Goal: Information Seeking & Learning: Check status

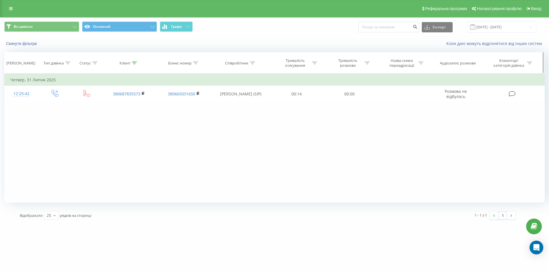
click at [138, 63] on div "Клієнт" at bounding box center [129, 63] width 55 height 5
drag, startPoint x: 109, startPoint y: 104, endPoint x: 74, endPoint y: 104, distance: 35.5
click at [74, 104] on div "Фільтрувати за умовою Дорівнює Введіть значення Скасувати OK Фільтрувати за умо…" at bounding box center [274, 138] width 541 height 129
paste input "935068969"
click at [142, 115] on span "OK" at bounding box center [141, 115] width 16 height 9
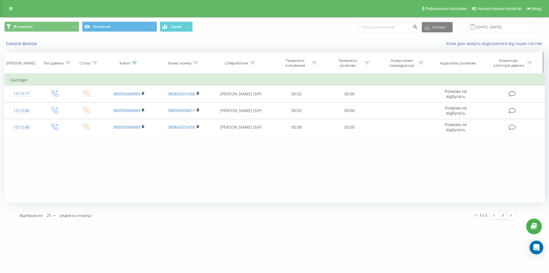
click at [136, 62] on icon at bounding box center [134, 63] width 5 height 3
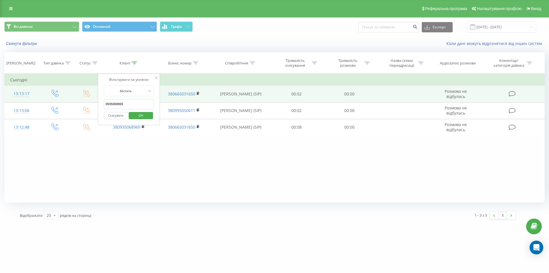
drag, startPoint x: 107, startPoint y: 107, endPoint x: 83, endPoint y: 101, distance: 24.8
click at [83, 101] on table "Фільтрувати за умовою Дорівнює Введіть значення Скасувати OK Фільтрувати за умо…" at bounding box center [274, 105] width 541 height 62
paste input "75049835"
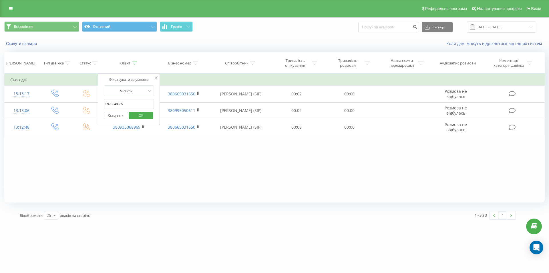
type input "0975049835"
click at [140, 111] on span "OK" at bounding box center [141, 115] width 16 height 9
